Goal: Check status: Check status

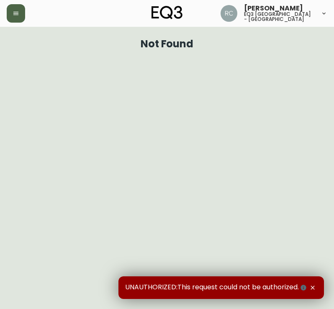
click at [11, 16] on button "button" at bounding box center [16, 13] width 18 height 18
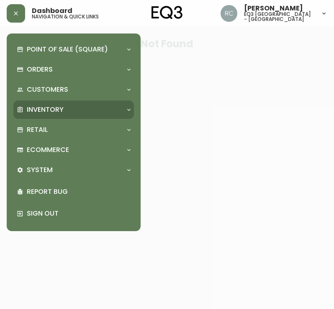
click at [62, 111] on p "Inventory" at bounding box center [45, 109] width 37 height 9
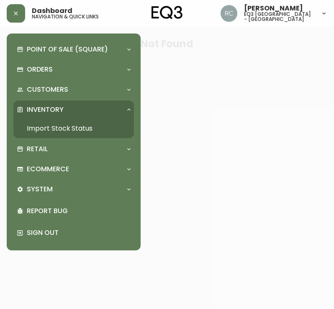
click at [89, 125] on link "Import Stock Status" at bounding box center [73, 128] width 121 height 19
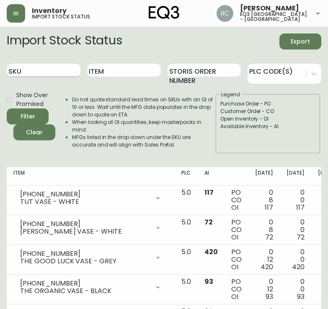
paste input "3180-008-8"
click at [50, 69] on input "SKU" at bounding box center [44, 70] width 74 height 13
click at [7, 108] on button "Filter" at bounding box center [28, 116] width 42 height 16
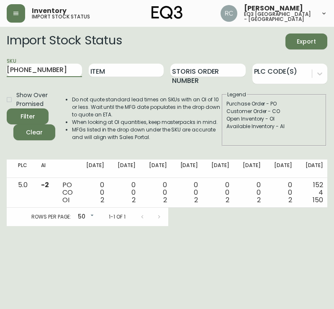
scroll to position [0, 178]
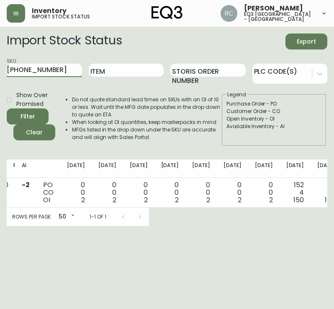
drag, startPoint x: 46, startPoint y: 69, endPoint x: 0, endPoint y: 68, distance: 46.9
click at [0, 68] on html "Inventory import stock status Raffaella Caputo eq3 montréal - st laurent Import…" at bounding box center [167, 113] width 334 height 226
paste input "90-192"
type input "3190-192-8"
click at [7, 108] on button "Filter" at bounding box center [28, 116] width 42 height 16
